Goal: Transaction & Acquisition: Purchase product/service

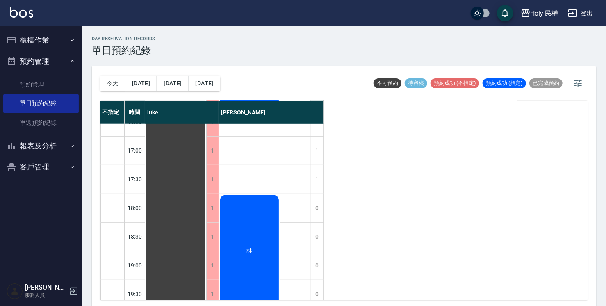
scroll to position [289, 0]
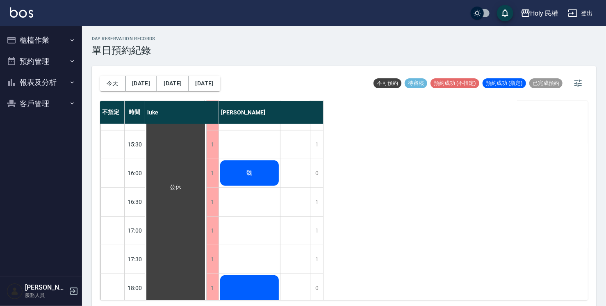
scroll to position [43, 0]
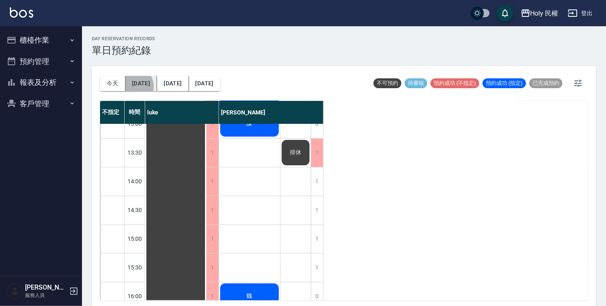
click at [133, 86] on button "[DATE]" at bounding box center [141, 83] width 32 height 15
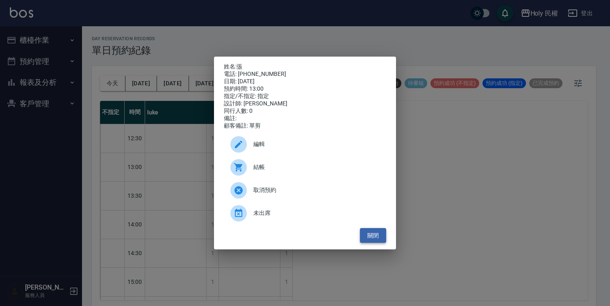
click at [374, 241] on button "關閉" at bounding box center [373, 235] width 26 height 15
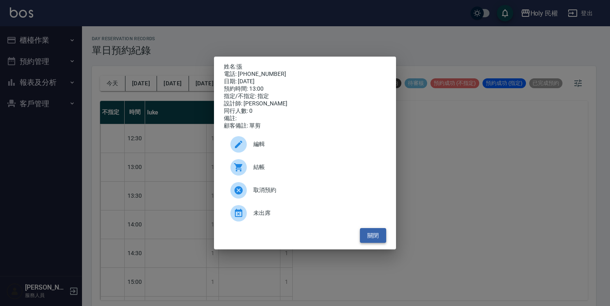
click at [371, 236] on button "關閉" at bounding box center [373, 235] width 26 height 15
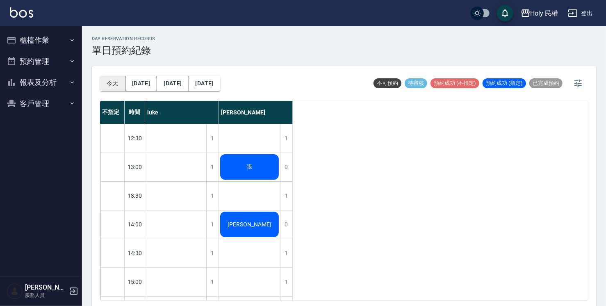
click at [112, 84] on button "今天" at bounding box center [112, 83] width 25 height 15
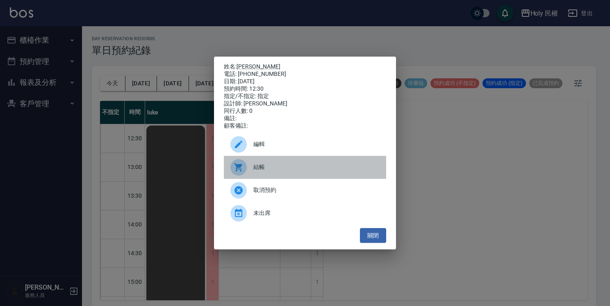
click at [259, 168] on span "結帳" at bounding box center [316, 167] width 126 height 9
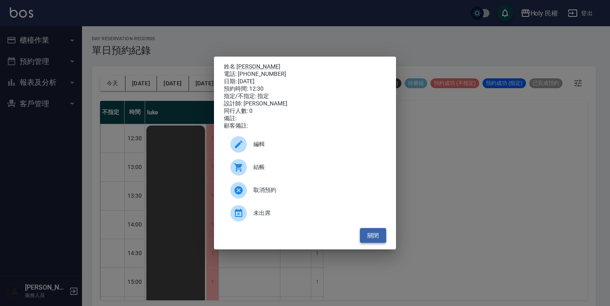
click at [384, 234] on button "關閉" at bounding box center [373, 235] width 26 height 15
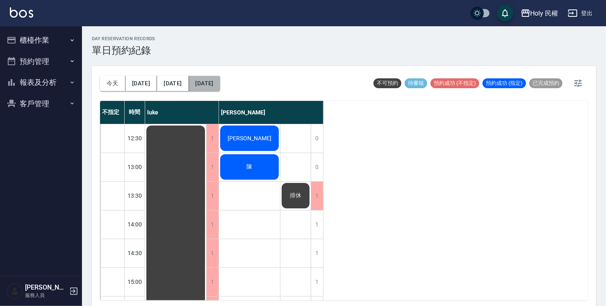
click at [195, 76] on button "[DATE]" at bounding box center [204, 83] width 31 height 15
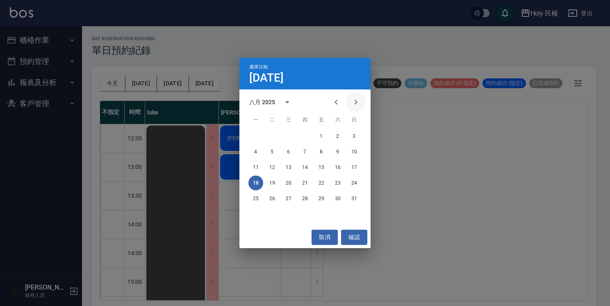
click at [356, 99] on icon "Next month" at bounding box center [356, 102] width 10 height 10
click at [323, 186] on button "26" at bounding box center [321, 182] width 15 height 15
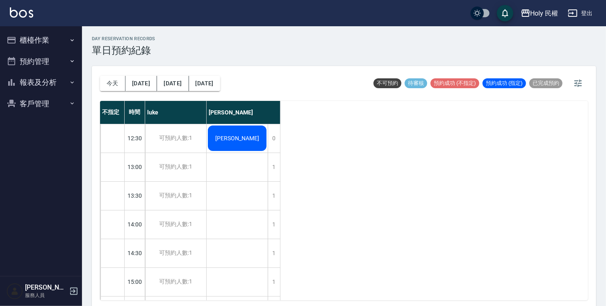
click at [120, 80] on button "今天" at bounding box center [112, 83] width 25 height 15
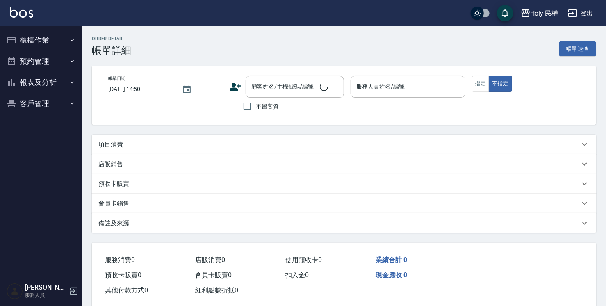
click at [173, 147] on div "項目消費" at bounding box center [338, 144] width 481 height 9
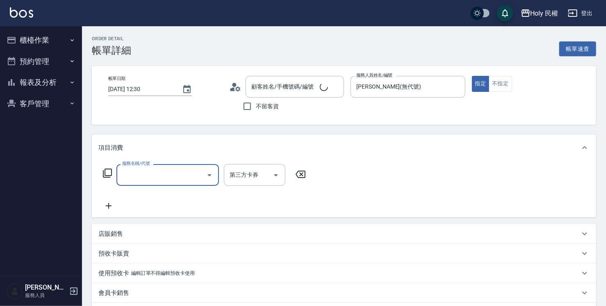
type input "[DATE] 12:30"
type input "[PERSON_NAME](無代號)"
type input "洪/0935987088/"
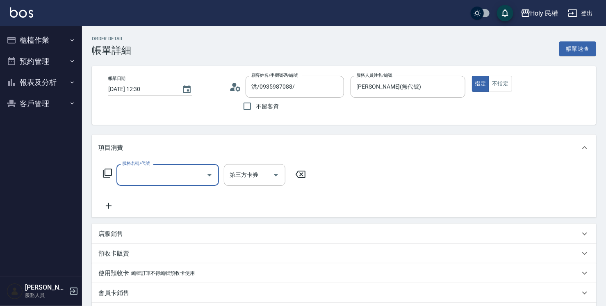
click at [176, 164] on div "服務名稱/代號" at bounding box center [167, 175] width 102 height 22
click at [436, 146] on div "項目消費" at bounding box center [338, 147] width 481 height 9
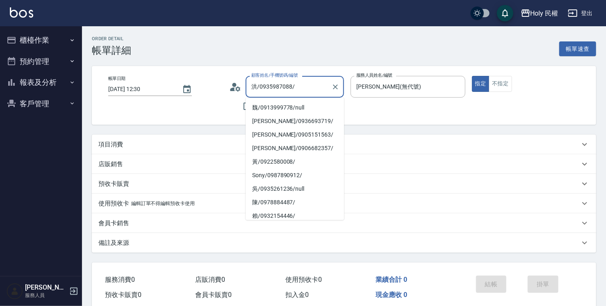
drag, startPoint x: 261, startPoint y: 86, endPoint x: 291, endPoint y: 85, distance: 30.3
click at [291, 85] on input "洪/0935987088/" at bounding box center [288, 86] width 79 height 14
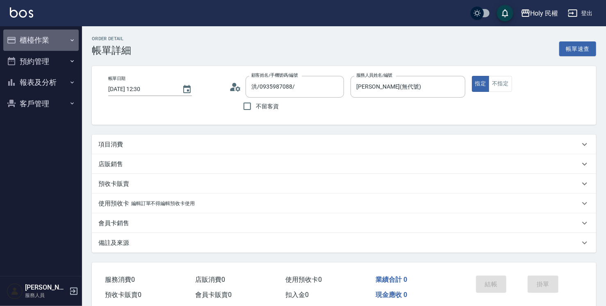
click at [67, 44] on button "櫃檯作業" at bounding box center [40, 40] width 75 height 21
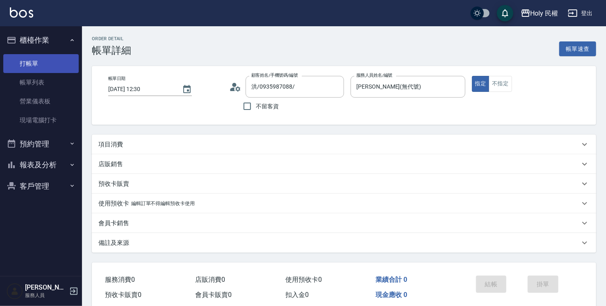
click at [54, 62] on link "打帳單" at bounding box center [40, 63] width 75 height 19
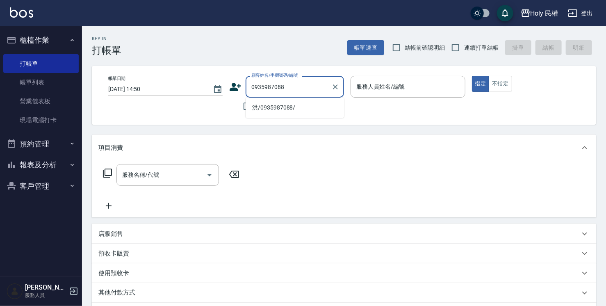
click at [261, 104] on li "洪/0935987088/" at bounding box center [294, 108] width 98 height 14
type input "洪/0935987088/"
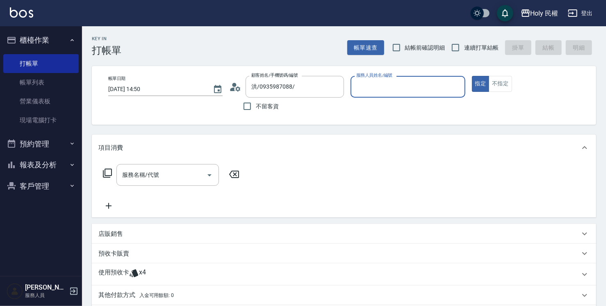
click at [389, 91] on input "服務人員姓名/編號" at bounding box center [407, 86] width 107 height 14
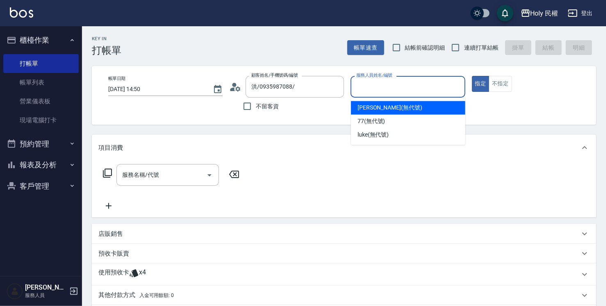
click at [387, 106] on span "Ella (無代號)" at bounding box center [389, 107] width 65 height 9
type input "[PERSON_NAME](無代號)"
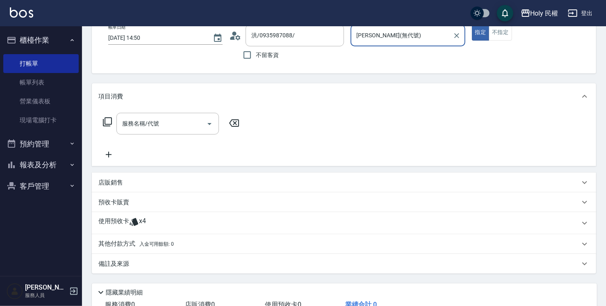
scroll to position [110, 0]
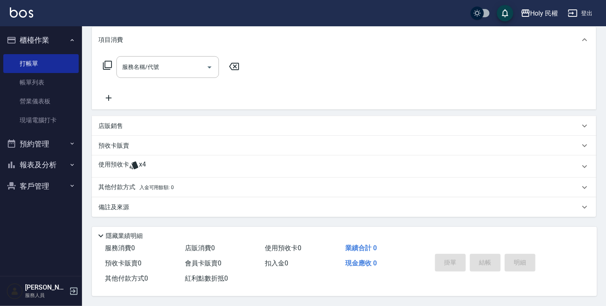
click at [164, 163] on div "使用預收卡 x4" at bounding box center [338, 166] width 481 height 12
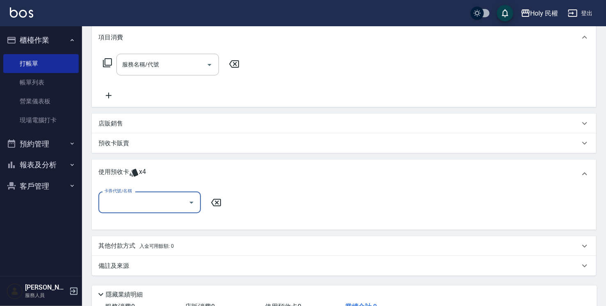
scroll to position [151, 0]
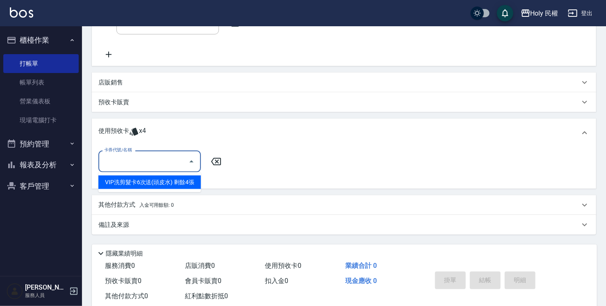
click at [162, 158] on input "卡券代號/名稱" at bounding box center [143, 161] width 83 height 14
click at [173, 182] on div "VIP洗剪髮卡6次送(頭皮水) 剩餘4張" at bounding box center [149, 182] width 102 height 14
type input "VIP洗剪髮卡6次送(頭皮水)"
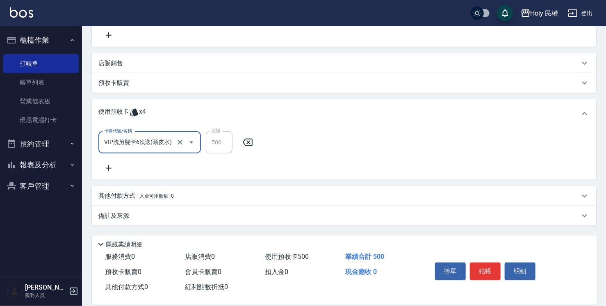
scroll to position [182, 0]
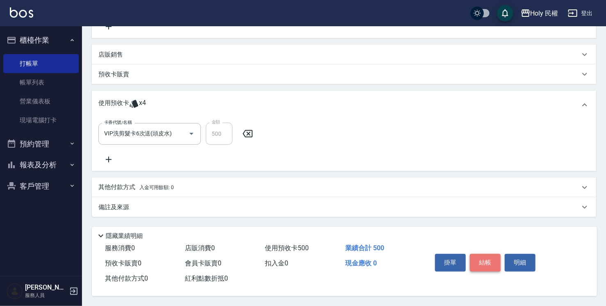
click at [479, 261] on button "結帳" at bounding box center [485, 262] width 31 height 17
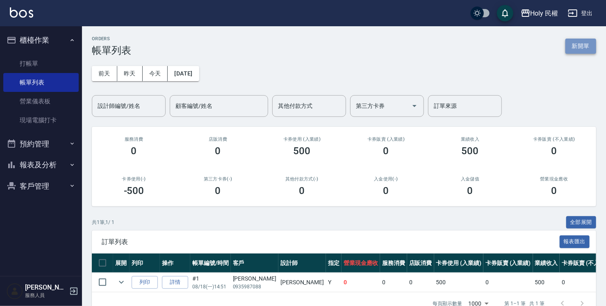
click at [590, 44] on button "新開單" at bounding box center [580, 46] width 31 height 15
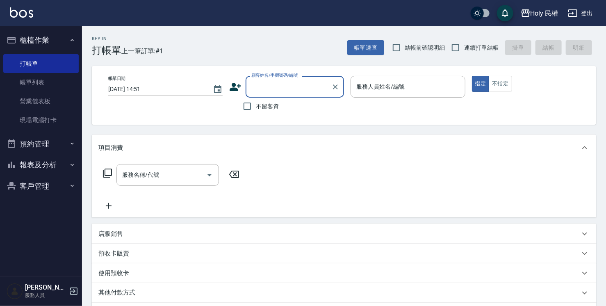
click at [290, 89] on input "顧客姓名/手機號碼/編號" at bounding box center [288, 86] width 79 height 14
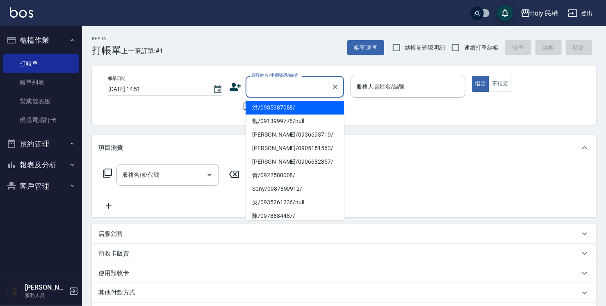
click at [290, 102] on li "洪/0935987088/" at bounding box center [294, 108] width 98 height 14
type input "洪/0935987088/"
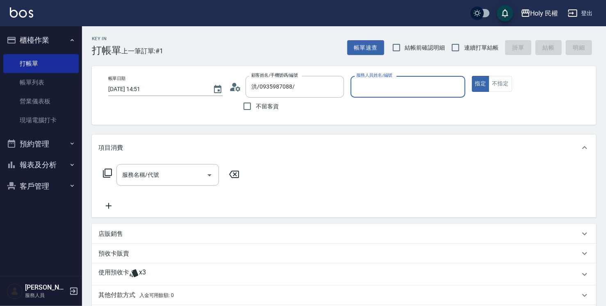
click at [236, 90] on icon at bounding box center [235, 87] width 12 height 12
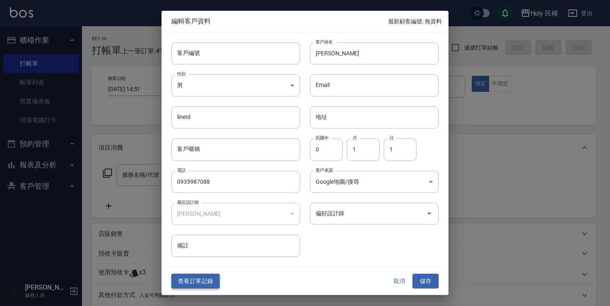
click at [192, 276] on button "查看訂單記錄" at bounding box center [195, 280] width 48 height 15
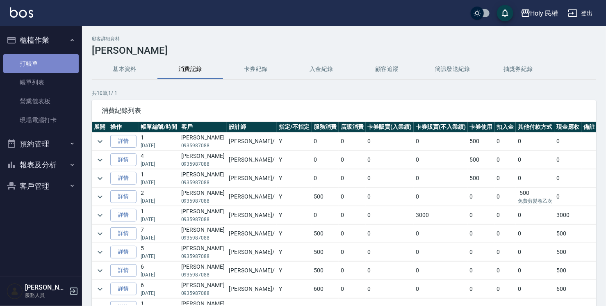
click at [24, 70] on link "打帳單" at bounding box center [40, 63] width 75 height 19
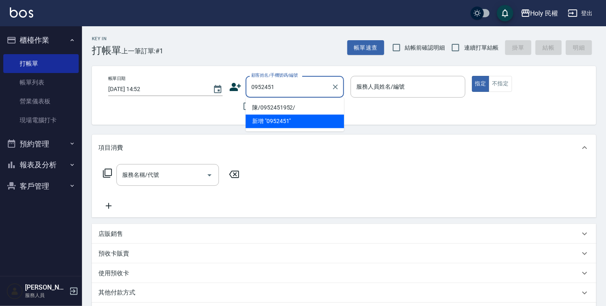
click at [320, 101] on li "陳/0952451952/" at bounding box center [294, 108] width 98 height 14
type input "陳/0952451952/"
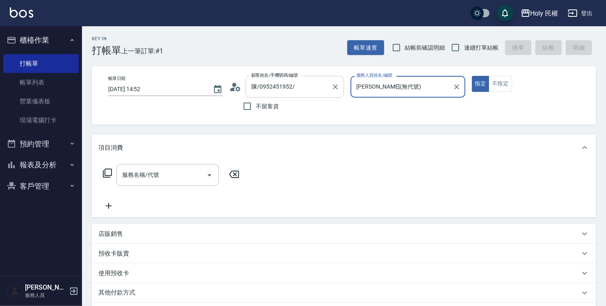
type input "[PERSON_NAME](無代號)"
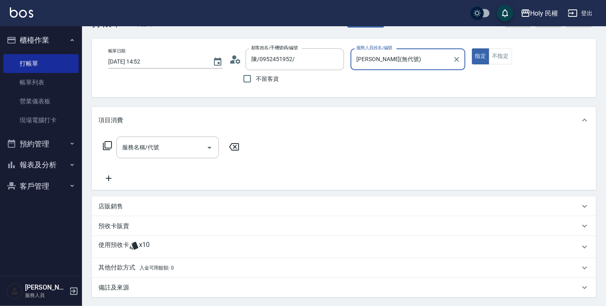
scroll to position [82, 0]
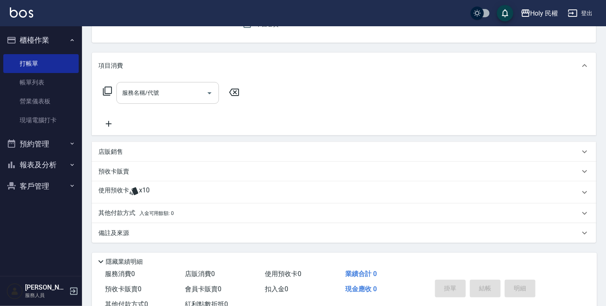
click at [165, 93] on input "服務名稱/代號" at bounding box center [161, 93] width 83 height 14
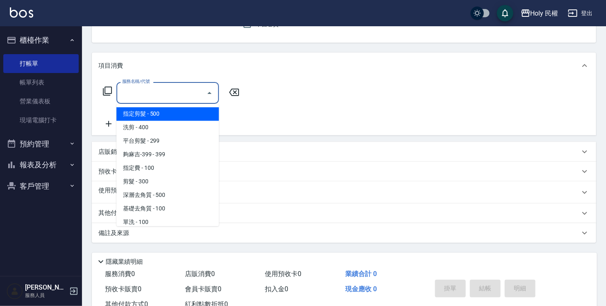
click at [163, 112] on span "指定剪髮 - 500" at bounding box center [167, 114] width 102 height 14
type input "指定剪髮(1)"
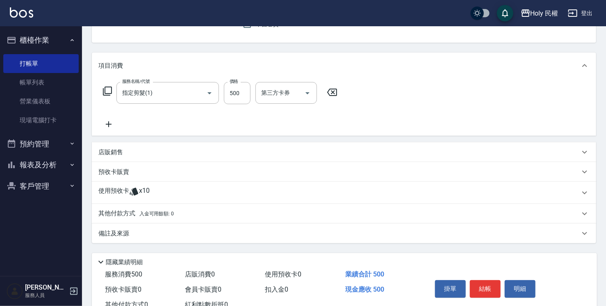
click at [173, 188] on div "使用預收卡 x10" at bounding box center [338, 192] width 481 height 12
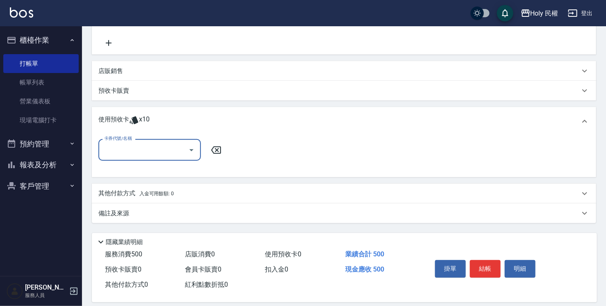
scroll to position [164, 0]
click at [174, 153] on input "卡券代號/名稱" at bounding box center [143, 149] width 83 height 14
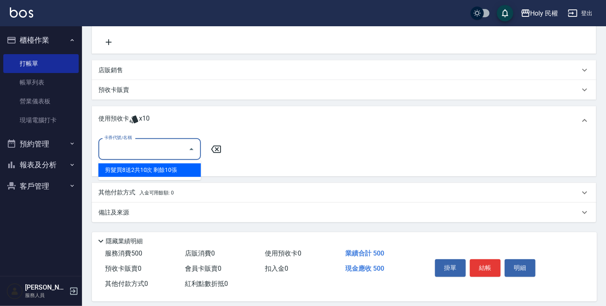
drag, startPoint x: 170, startPoint y: 165, endPoint x: 185, endPoint y: 167, distance: 14.9
click at [170, 165] on div "剪髮買8送2共10次 剩餘10張" at bounding box center [149, 170] width 102 height 14
type input "剪髮買8送2共10次"
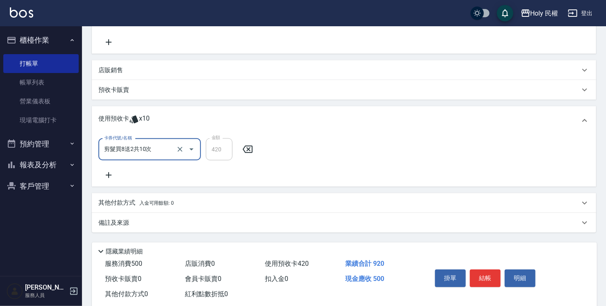
scroll to position [182, 0]
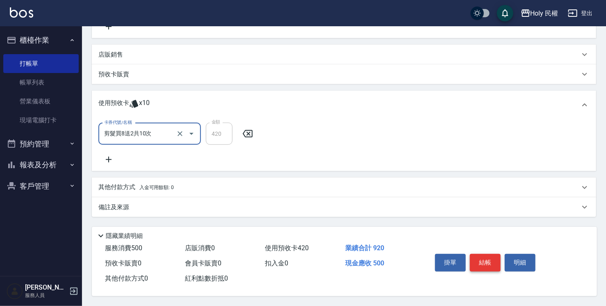
click at [488, 260] on button "結帳" at bounding box center [485, 262] width 31 height 17
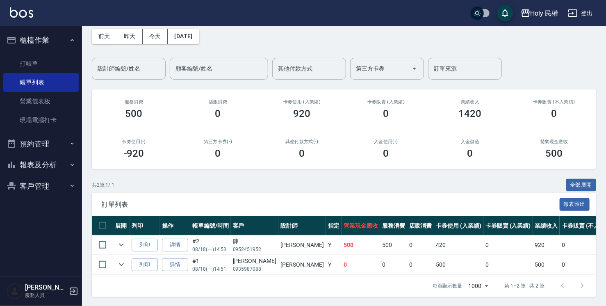
scroll to position [44, 0]
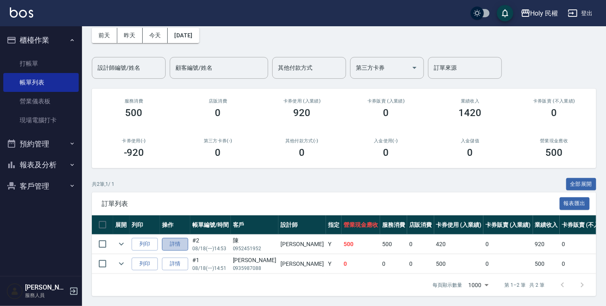
click at [171, 238] on link "詳情" at bounding box center [175, 244] width 26 height 13
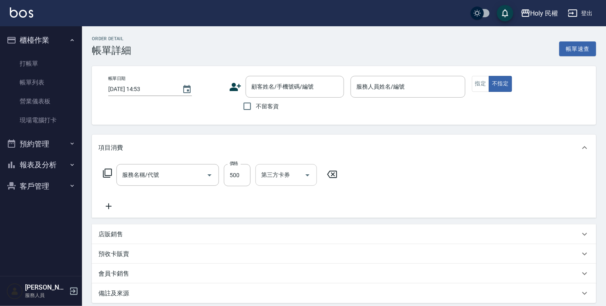
type input "[PERSON_NAME](無代號)"
type input "指定剪髮(1)"
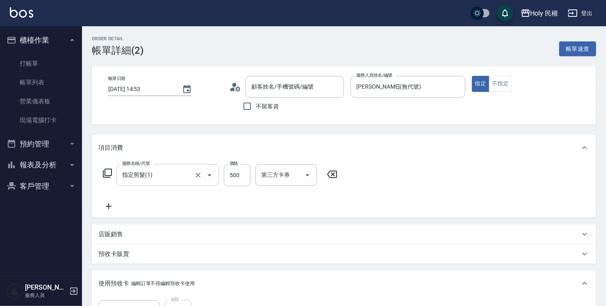
type input "陳/0952451952/"
type input "剪髮買8送2共10次(1/1)"
click at [192, 180] on div at bounding box center [203, 175] width 23 height 22
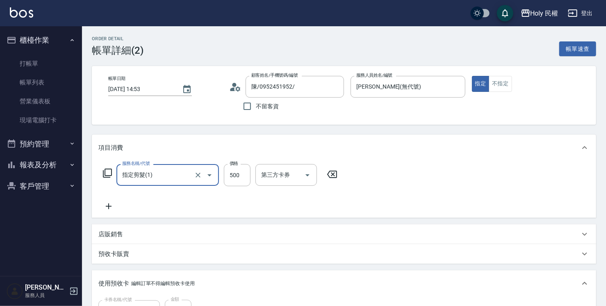
scroll to position [123, 0]
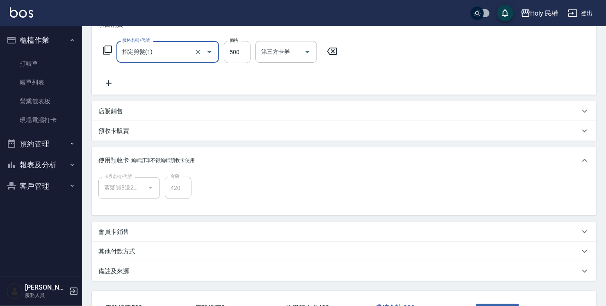
click at [210, 48] on icon "Open" at bounding box center [209, 52] width 10 height 10
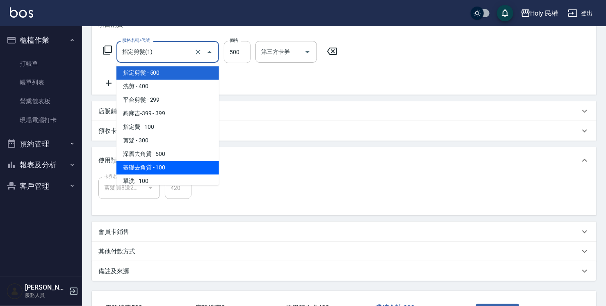
click at [177, 161] on span "基礎去角質 - 100" at bounding box center [167, 168] width 102 height 14
type input "基礎去角質(SH)"
type input "100"
click at [181, 59] on input "基礎去角質(SH)" at bounding box center [156, 52] width 72 height 14
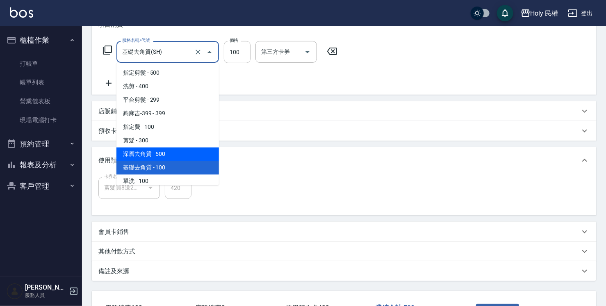
click at [172, 154] on span "深層去角質 - 500" at bounding box center [167, 155] width 102 height 14
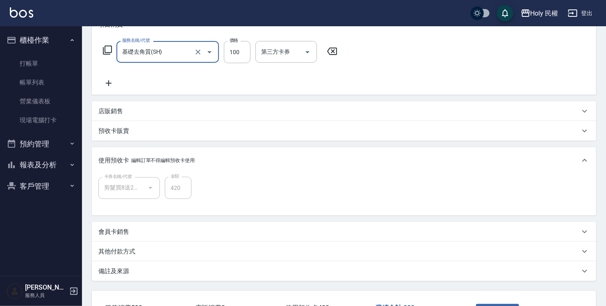
type input "深層去角質(sh)"
type input "500"
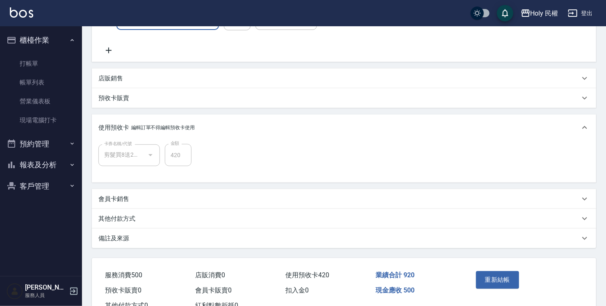
scroll to position [185, 0]
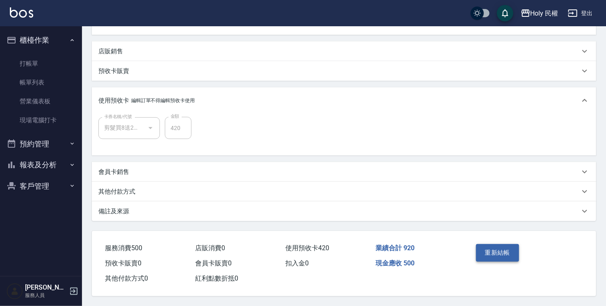
click at [495, 251] on button "重新結帳" at bounding box center [497, 252] width 43 height 17
